Goal: Task Accomplishment & Management: Complete application form

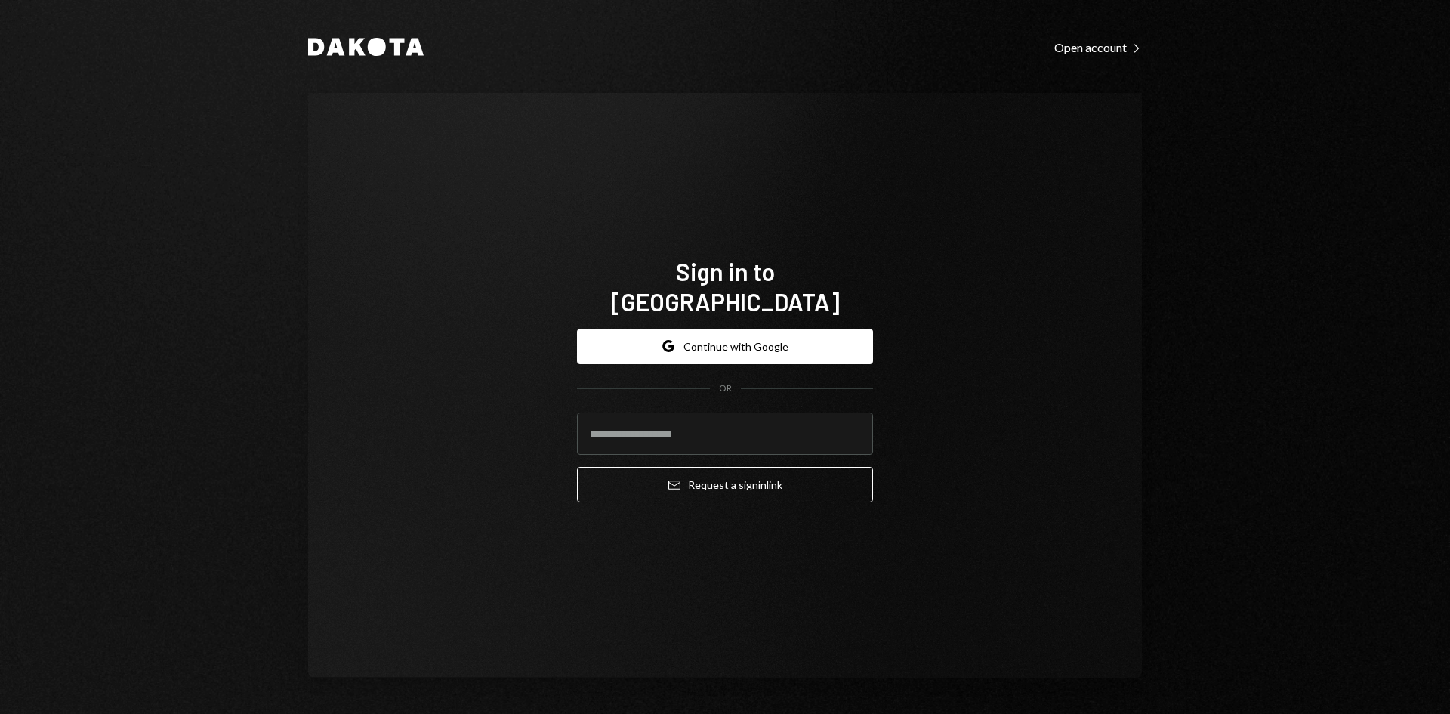
click at [748, 417] on input "email" at bounding box center [725, 433] width 296 height 42
type input "**********"
click at [723, 473] on button "Email Request a sign in link" at bounding box center [725, 484] width 296 height 35
